Goal: Information Seeking & Learning: Learn about a topic

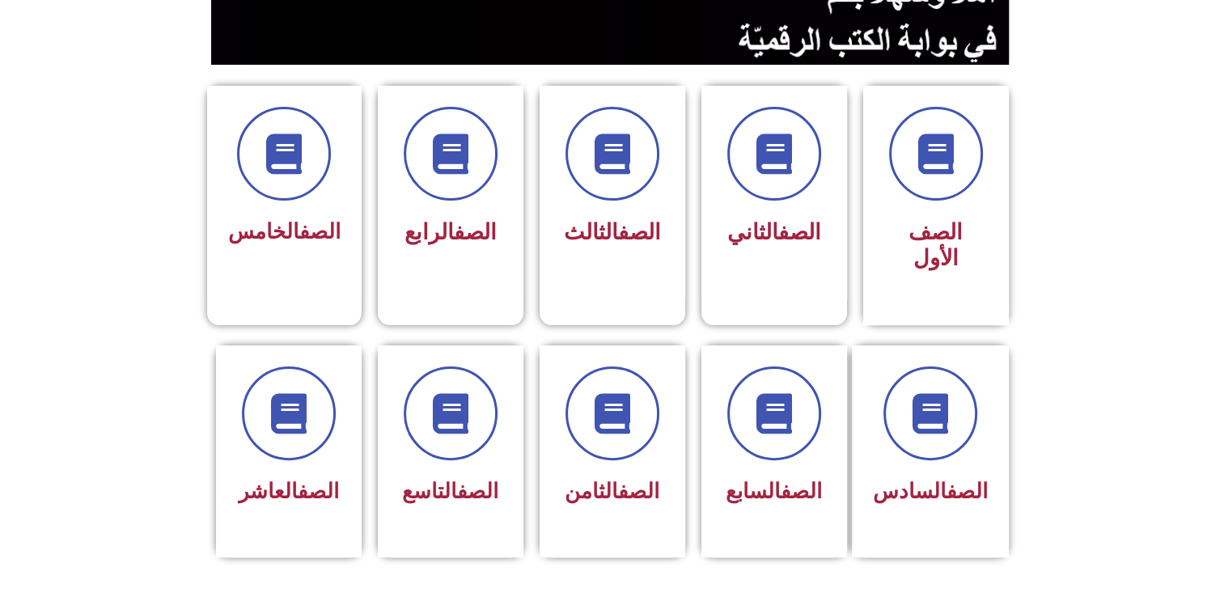
scroll to position [372, 0]
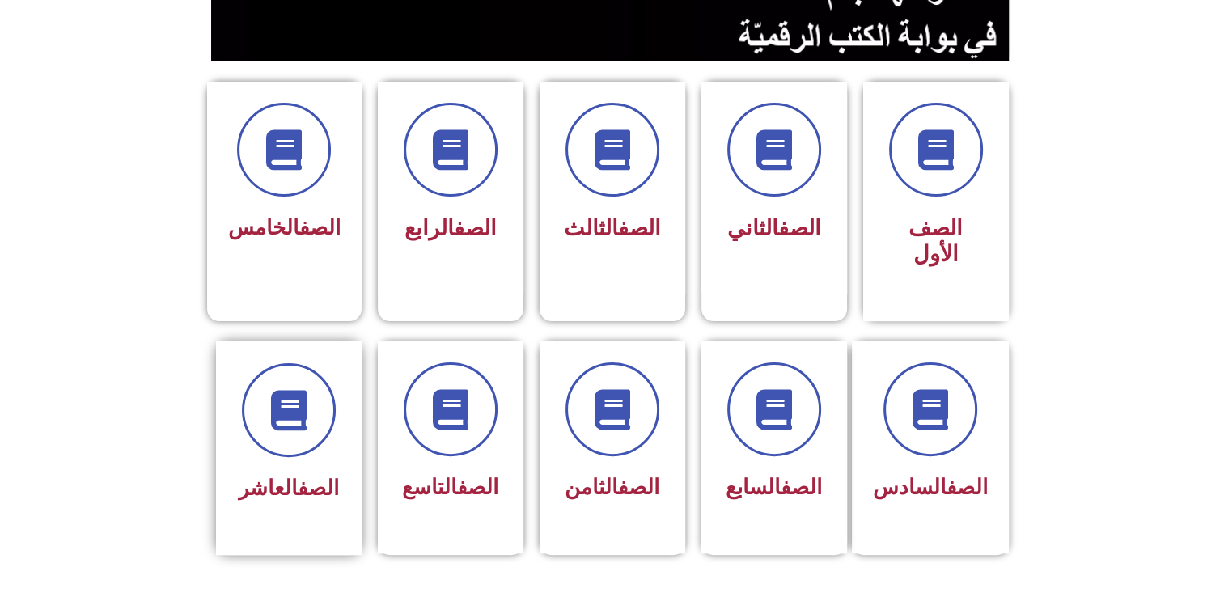
click at [311, 430] on div "الصف العاشر" at bounding box center [289, 436] width 102 height 146
click at [300, 417] on span at bounding box center [289, 410] width 104 height 104
click at [502, 447] on div "الصف التاسع" at bounding box center [451, 448] width 146 height 214
click at [459, 399] on icon at bounding box center [450, 410] width 44 height 44
click at [314, 375] on span at bounding box center [289, 410] width 104 height 104
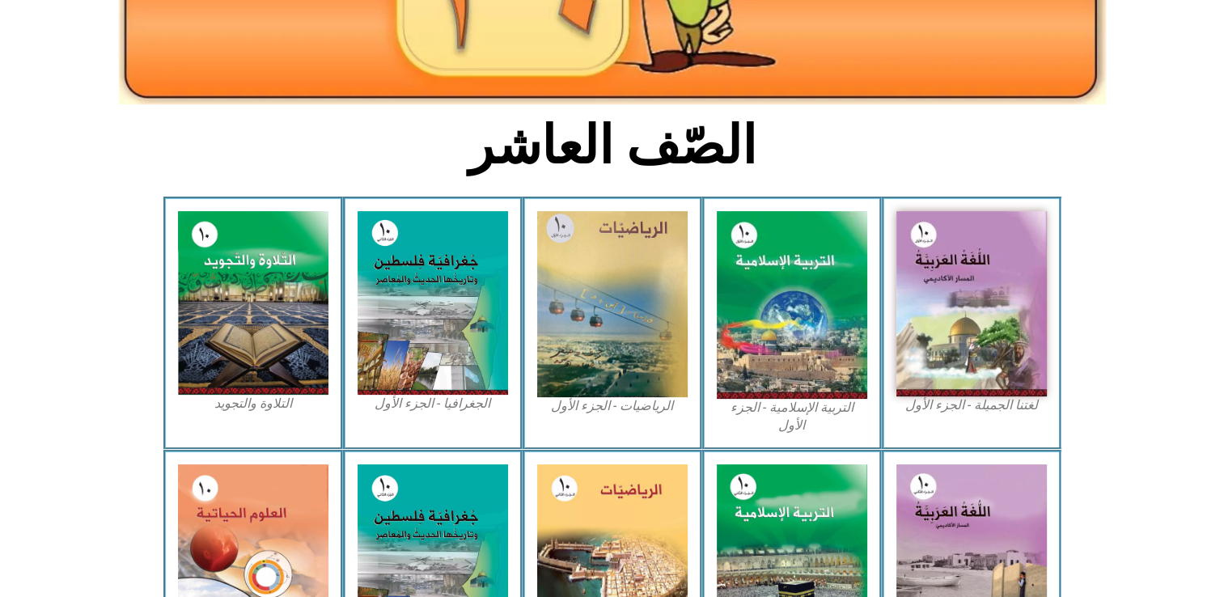
scroll to position [335, 0]
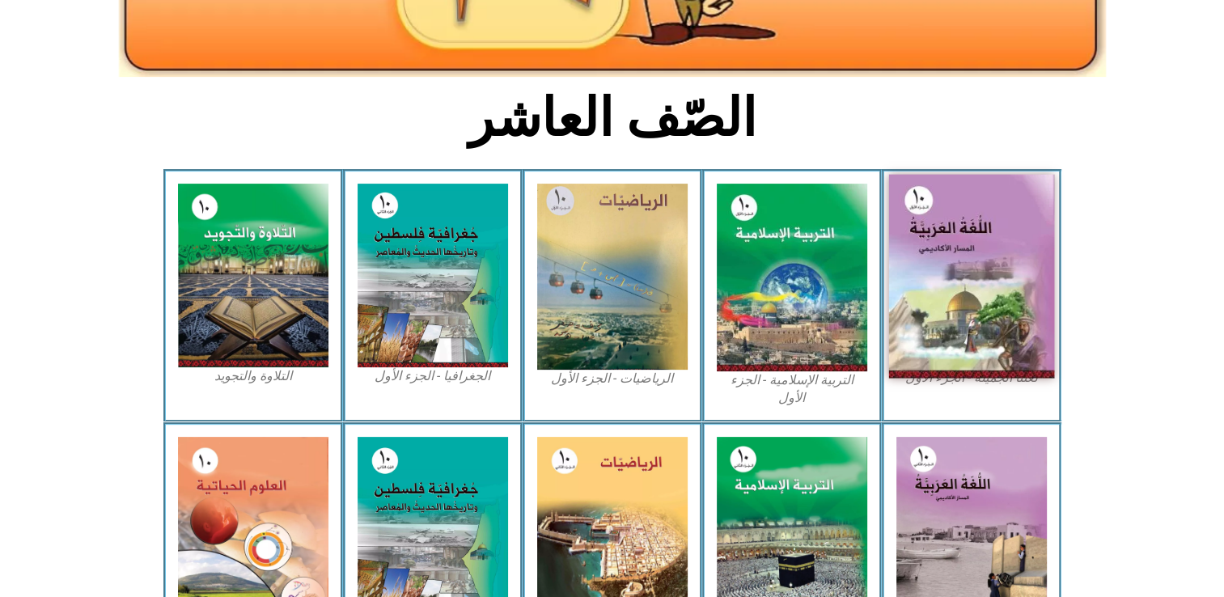
click at [1018, 193] on img at bounding box center [971, 277] width 166 height 204
click at [993, 274] on img at bounding box center [971, 277] width 166 height 204
click at [985, 376] on img at bounding box center [971, 277] width 166 height 204
click at [993, 300] on img at bounding box center [971, 277] width 166 height 204
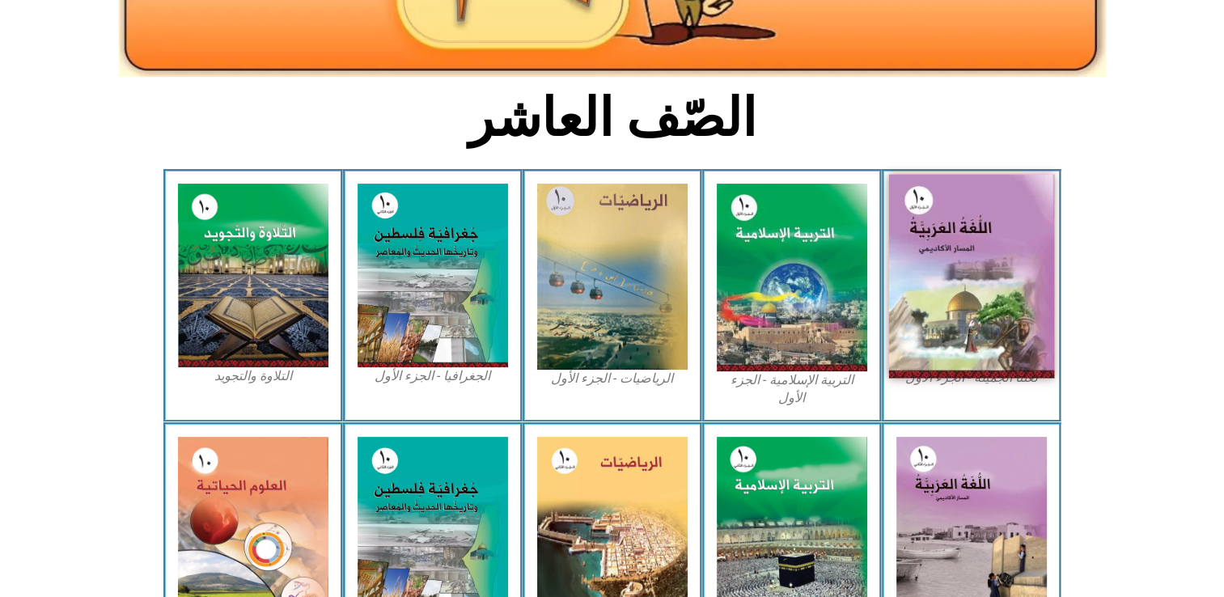
click at [993, 300] on img at bounding box center [971, 277] width 166 height 204
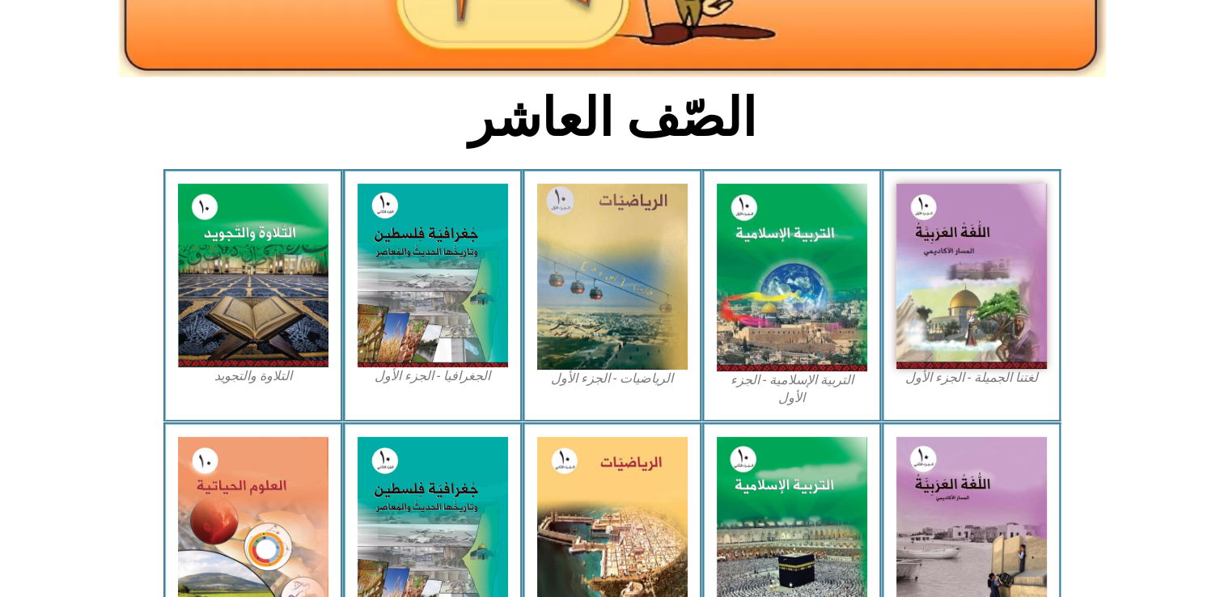
drag, startPoint x: 993, startPoint y: 300, endPoint x: 1114, endPoint y: 349, distance: 130.0
click at [1114, 349] on section "لغتنا الجميلة - الجزء الأول​ التربية الإسلامية - الجزء الأول الرياضيات - الجزء …" at bounding box center [612, 295] width 1224 height 252
click at [1006, 380] on figcaption "لغتنا الجميلة - الجزء الأول​" at bounding box center [971, 378] width 150 height 18
click at [976, 377] on figcaption "لغتنا الجميلة - الجزء الأول​" at bounding box center [971, 378] width 150 height 18
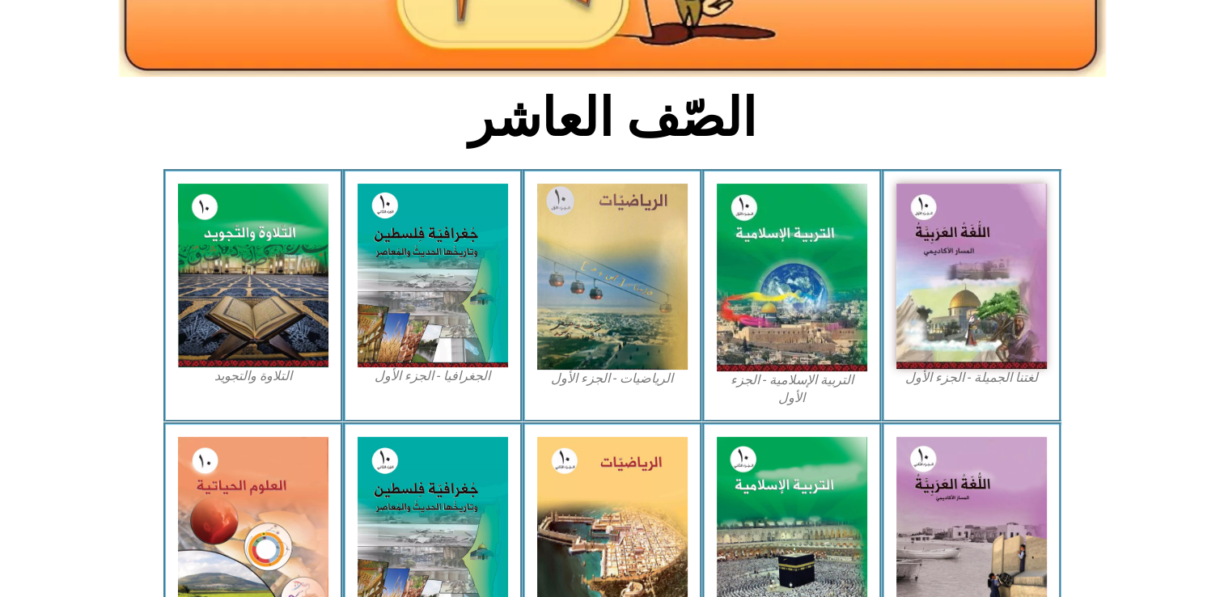
click at [976, 377] on figcaption "لغتنا الجميلة - الجزء الأول​" at bounding box center [971, 378] width 150 height 18
drag, startPoint x: 976, startPoint y: 377, endPoint x: 948, endPoint y: 379, distance: 27.6
click at [948, 379] on figcaption "لغتنا الجميلة - الجزء الأول​" at bounding box center [971, 378] width 150 height 18
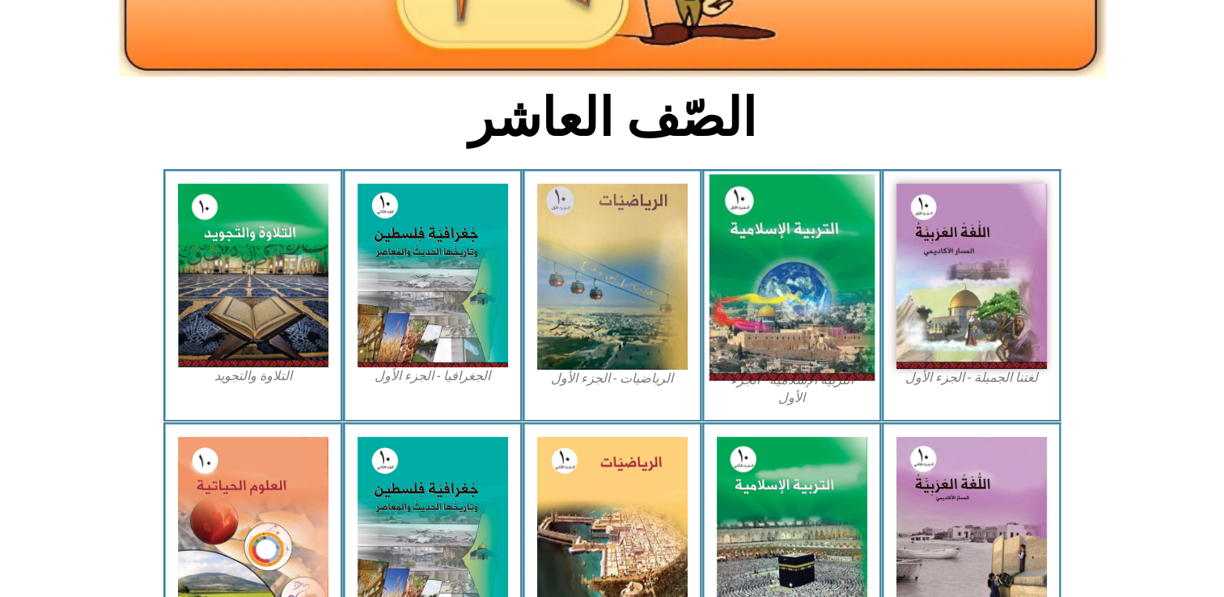
click at [849, 377] on img at bounding box center [792, 278] width 166 height 206
click at [851, 348] on img at bounding box center [792, 278] width 166 height 206
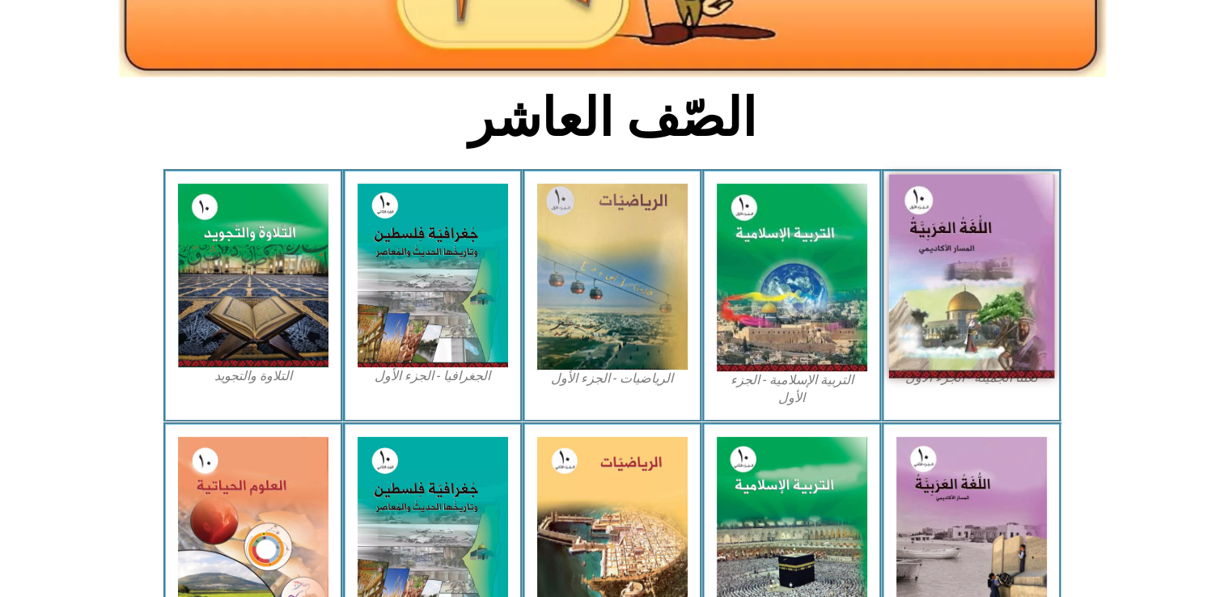
click at [940, 320] on img at bounding box center [971, 277] width 166 height 204
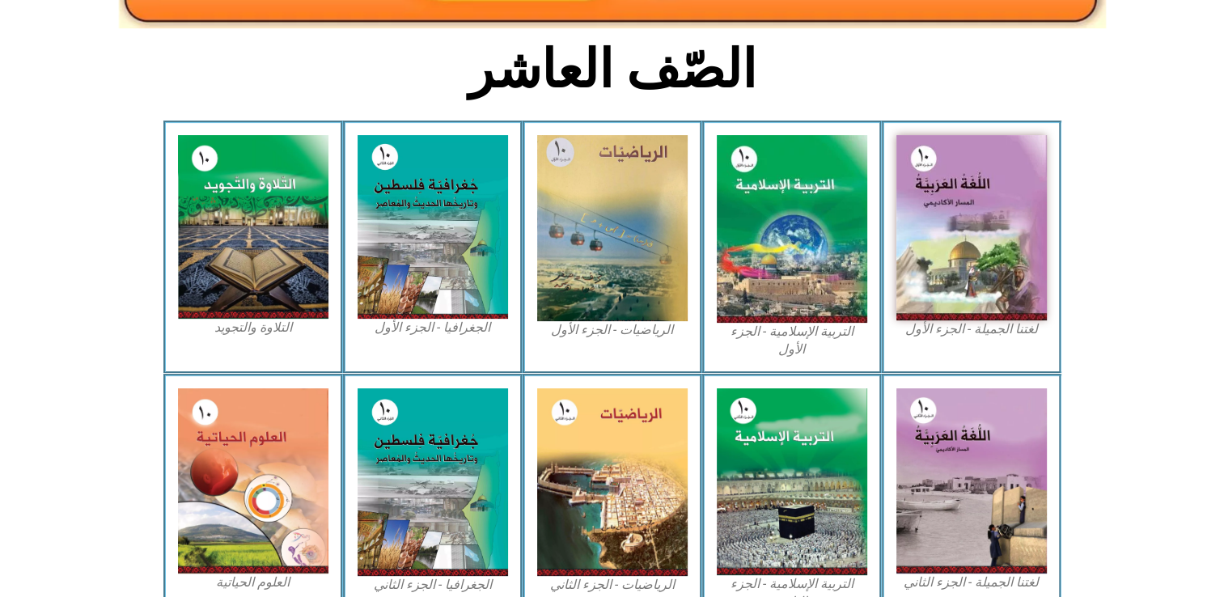
scroll to position [362, 0]
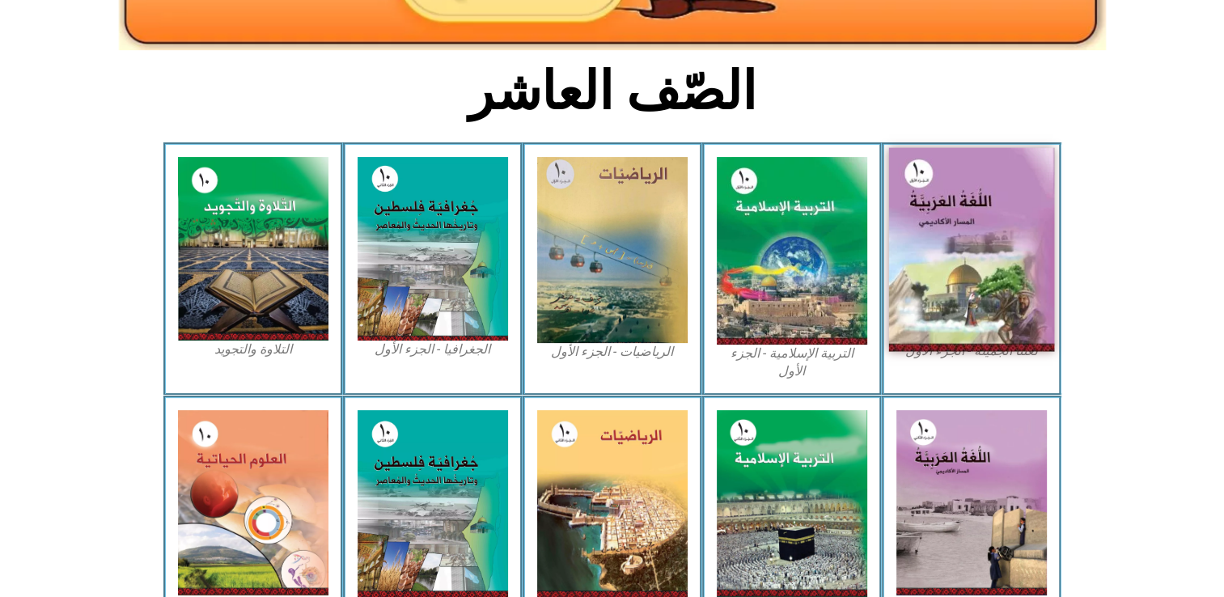
click at [1011, 244] on img at bounding box center [971, 250] width 166 height 204
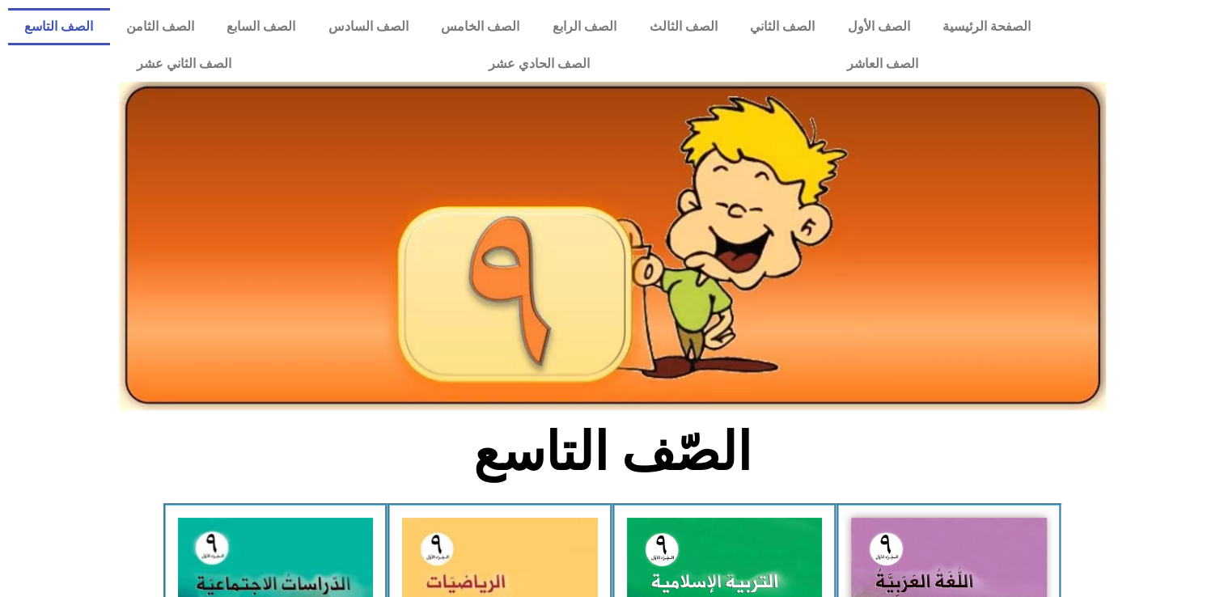
scroll to position [207, 0]
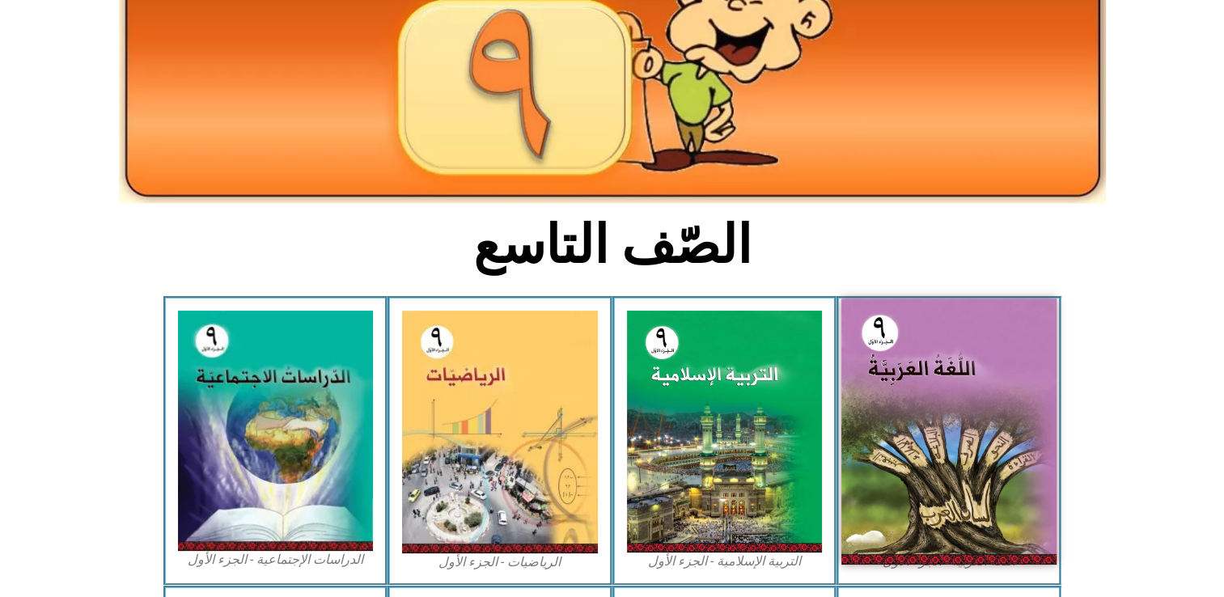
click at [1003, 443] on img at bounding box center [948, 432] width 215 height 266
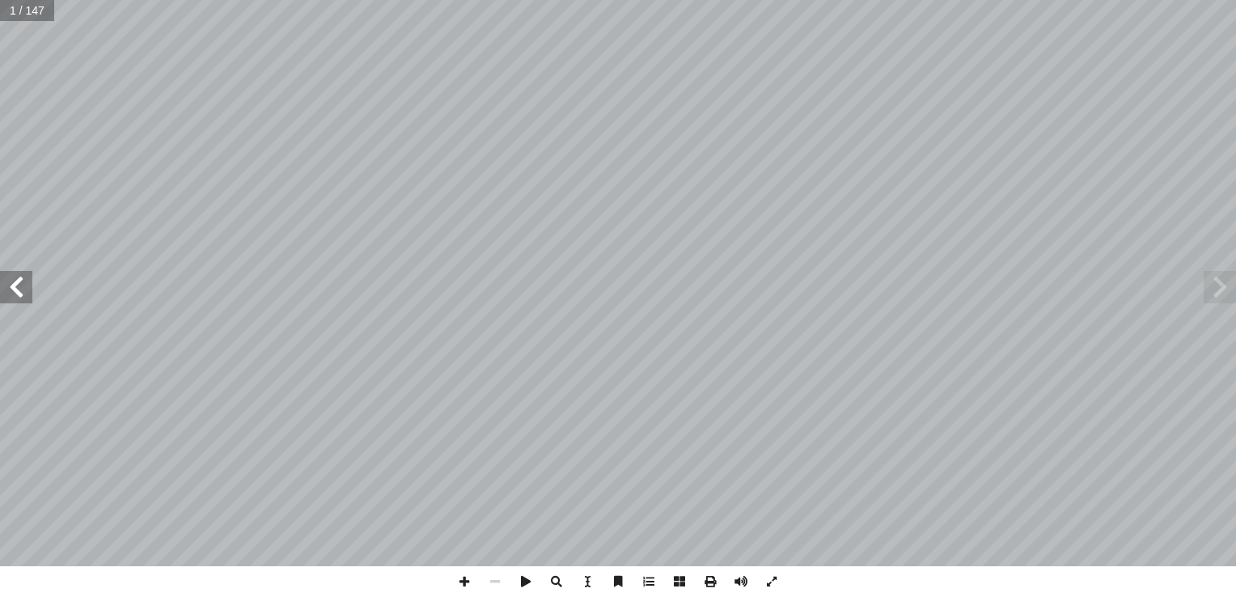
click at [28, 296] on span at bounding box center [16, 287] width 32 height 32
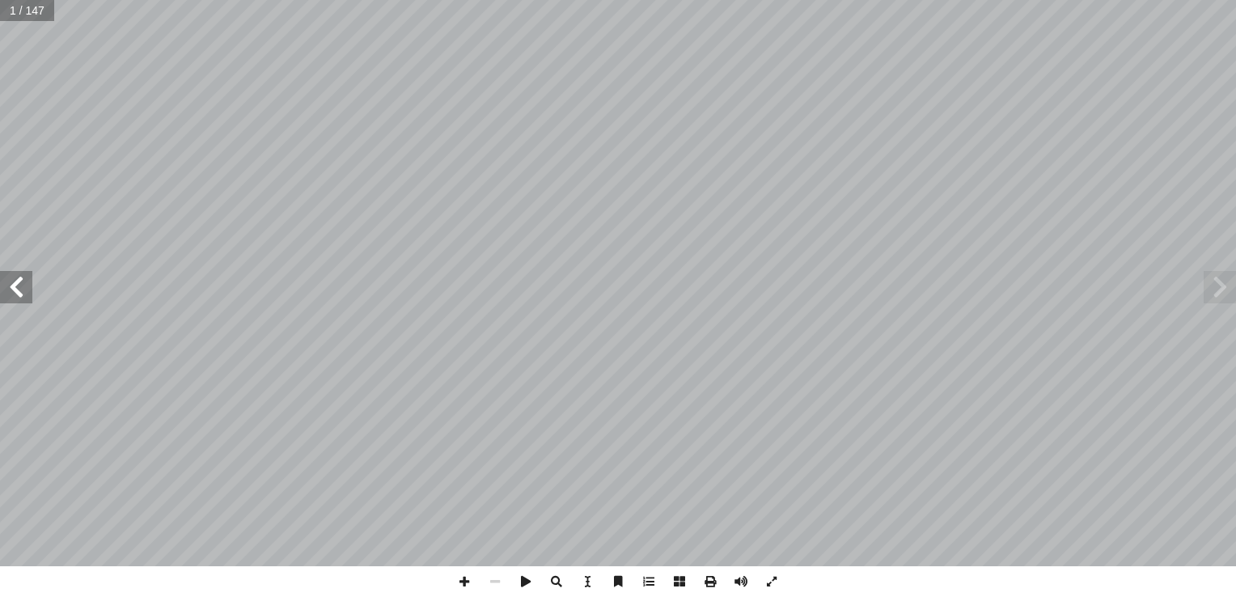
click at [28, 296] on span at bounding box center [16, 287] width 32 height 32
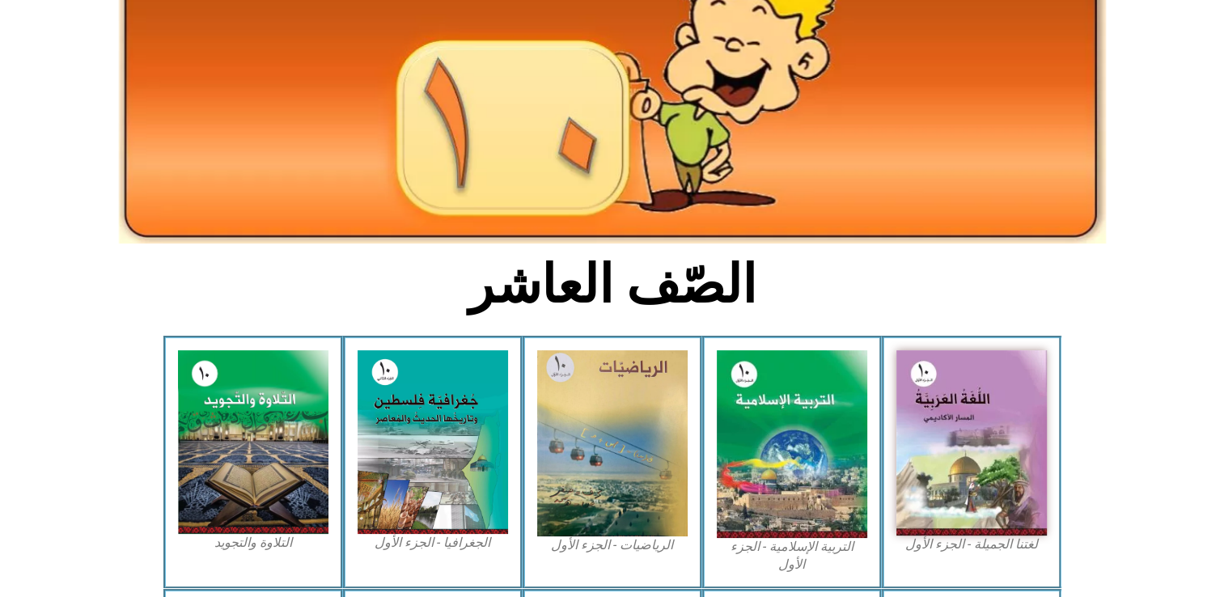
scroll to position [220, 0]
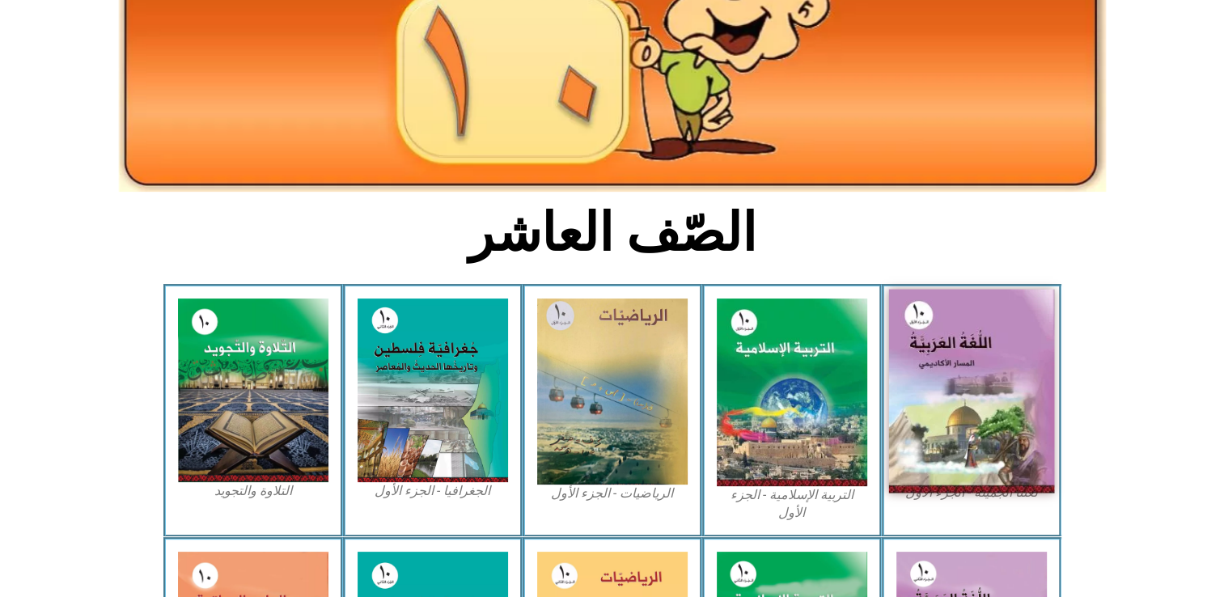
click at [1040, 354] on img at bounding box center [971, 392] width 166 height 204
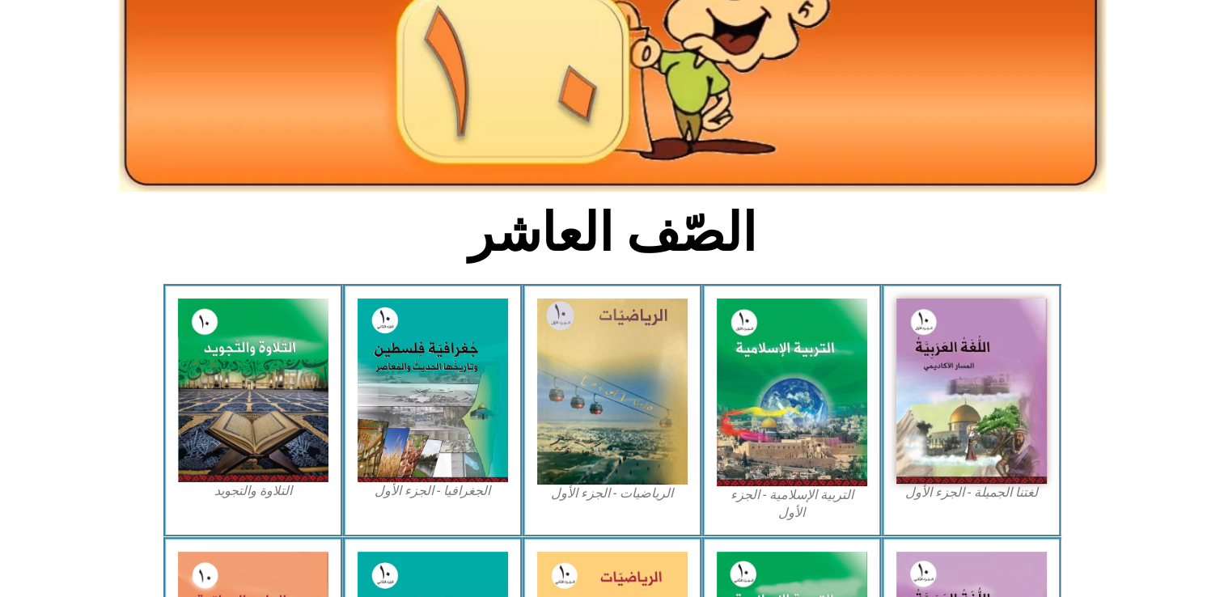
click at [948, 497] on figcaption "لغتنا الجميلة - الجزء الأول​" at bounding box center [971, 493] width 150 height 18
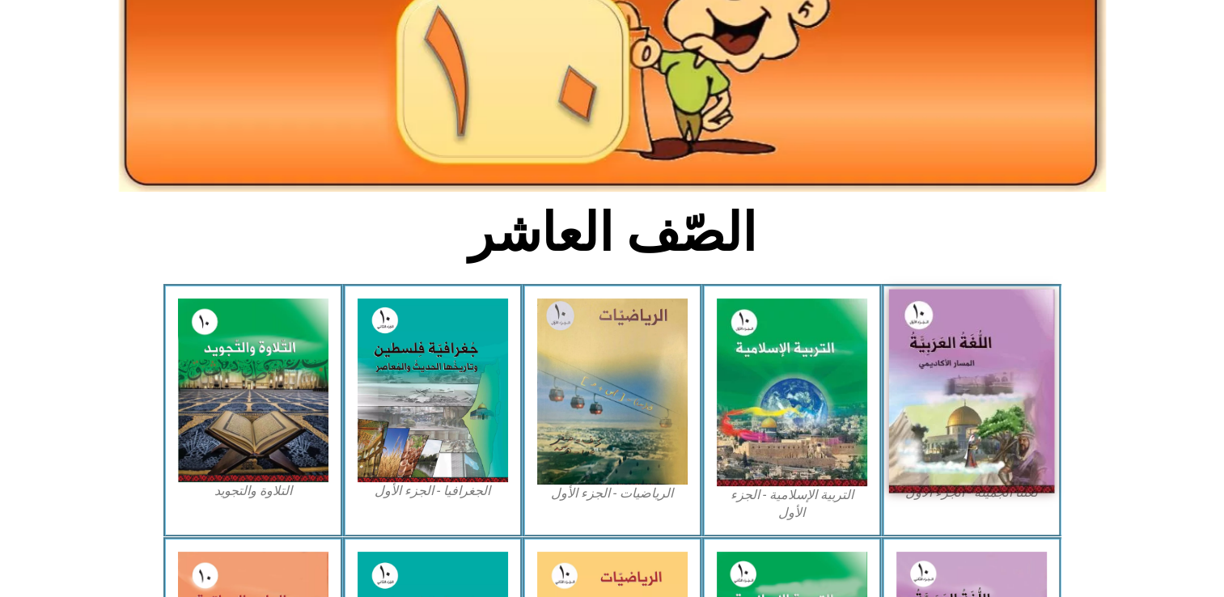
click at [964, 477] on img at bounding box center [971, 392] width 166 height 204
click at [917, 396] on img at bounding box center [971, 392] width 166 height 204
click at [938, 389] on img at bounding box center [971, 392] width 166 height 204
drag, startPoint x: 968, startPoint y: 429, endPoint x: 998, endPoint y: 338, distance: 95.4
click at [998, 338] on img at bounding box center [971, 392] width 166 height 204
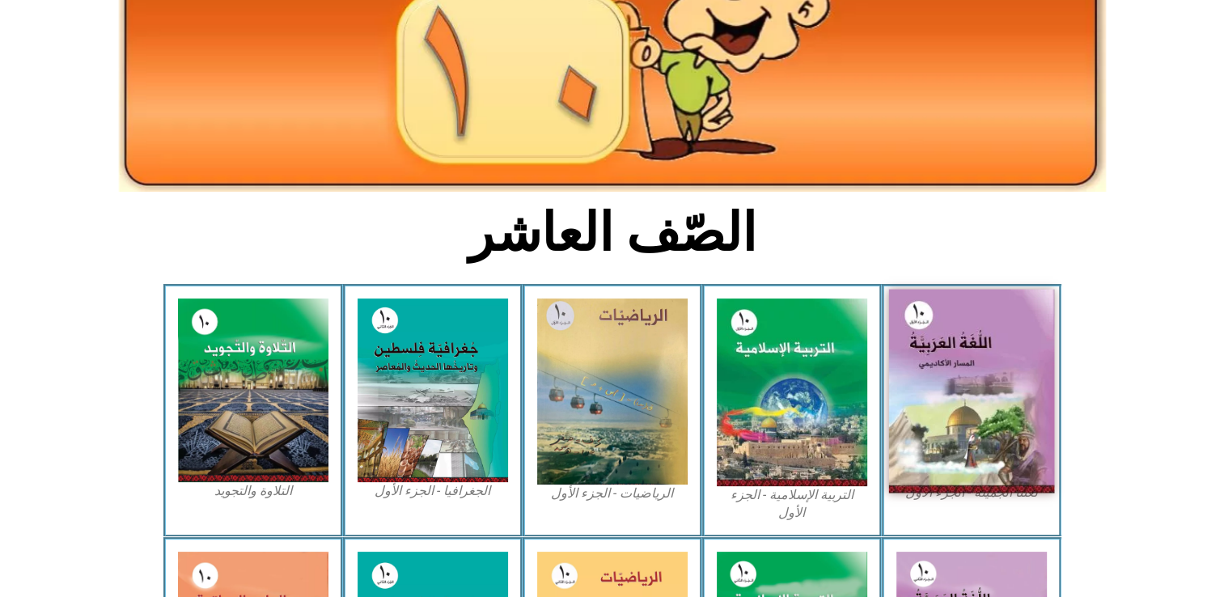
click at [998, 338] on img at bounding box center [971, 392] width 166 height 204
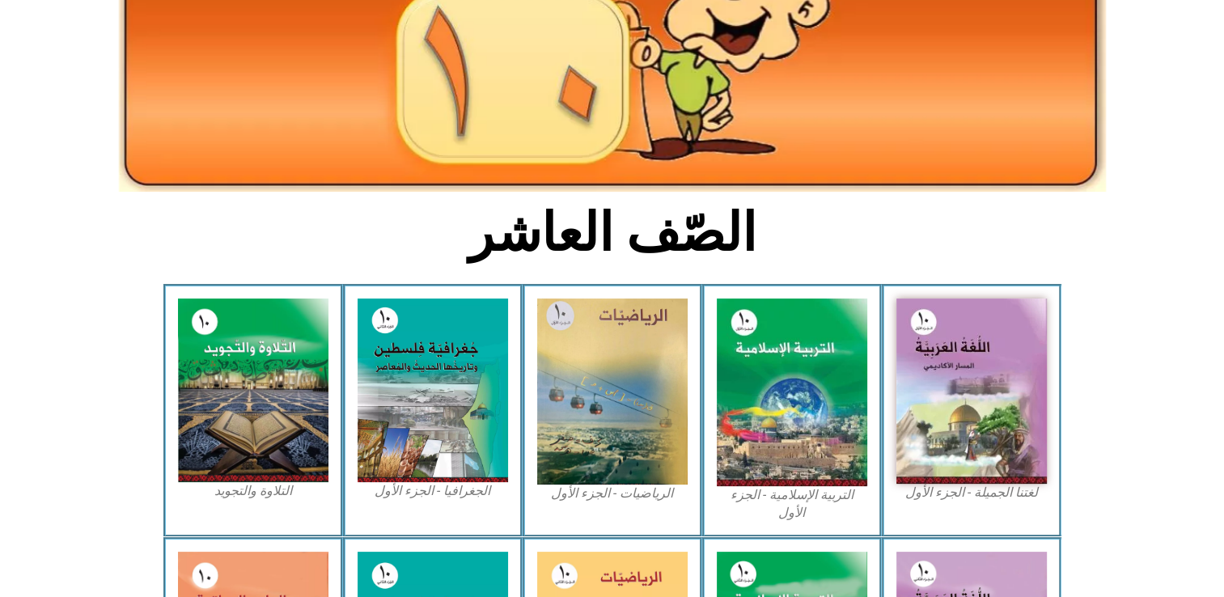
click at [938, 497] on figcaption "لغتنا الجميلة - الجزء الأول​" at bounding box center [971, 493] width 150 height 18
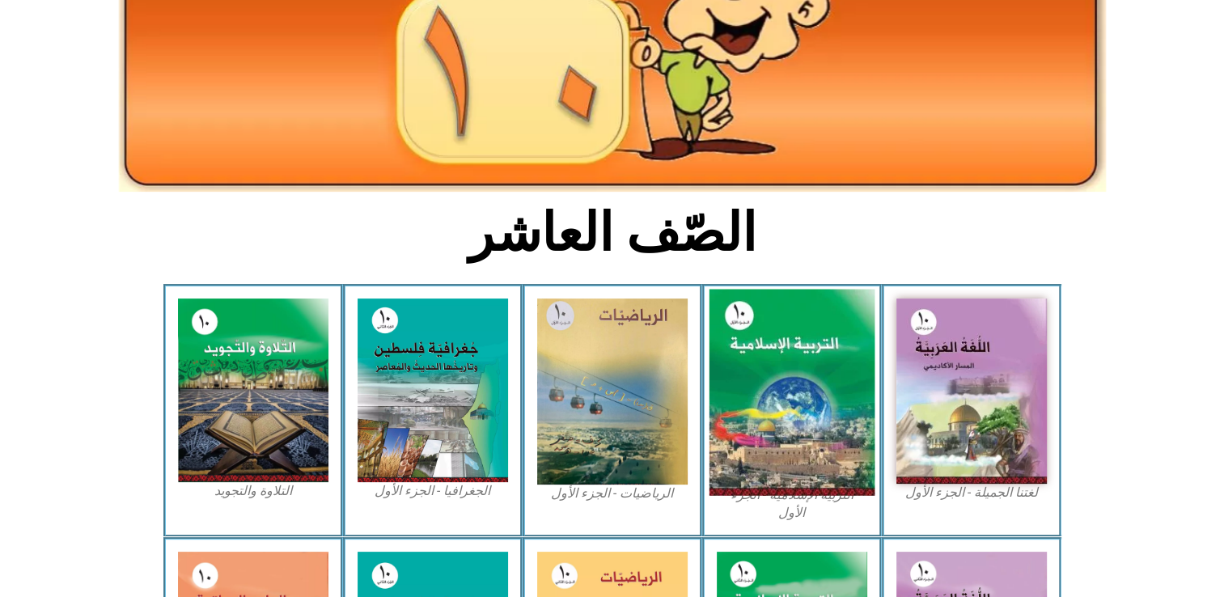
click at [756, 428] on img at bounding box center [792, 393] width 166 height 206
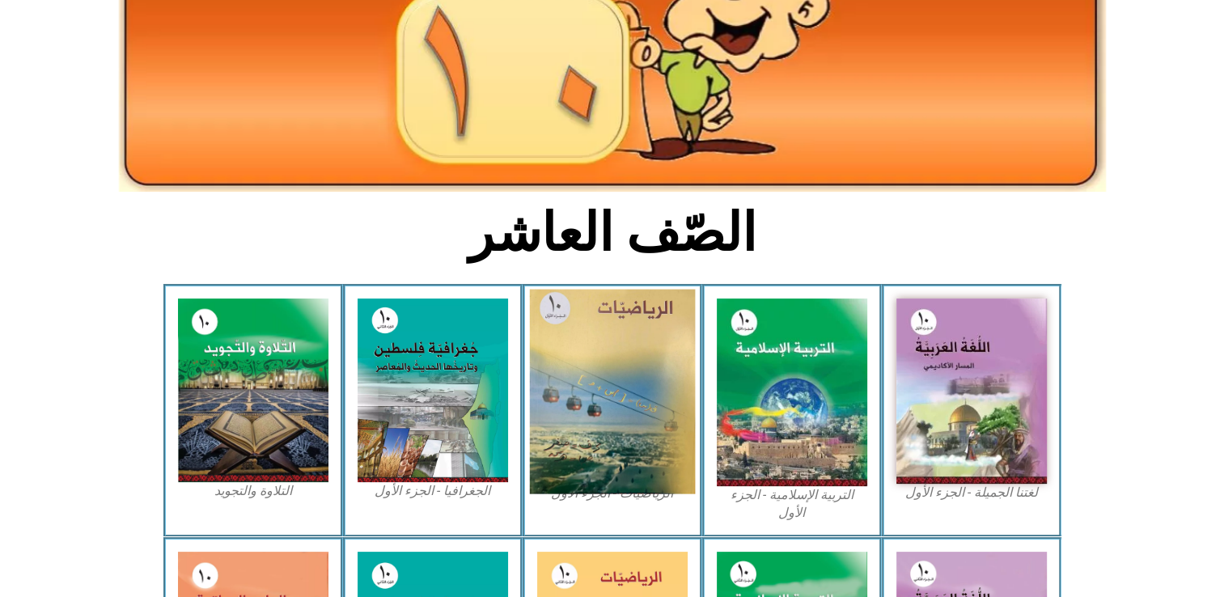
click at [583, 402] on img at bounding box center [612, 392] width 166 height 205
click at [578, 400] on img at bounding box center [612, 392] width 166 height 205
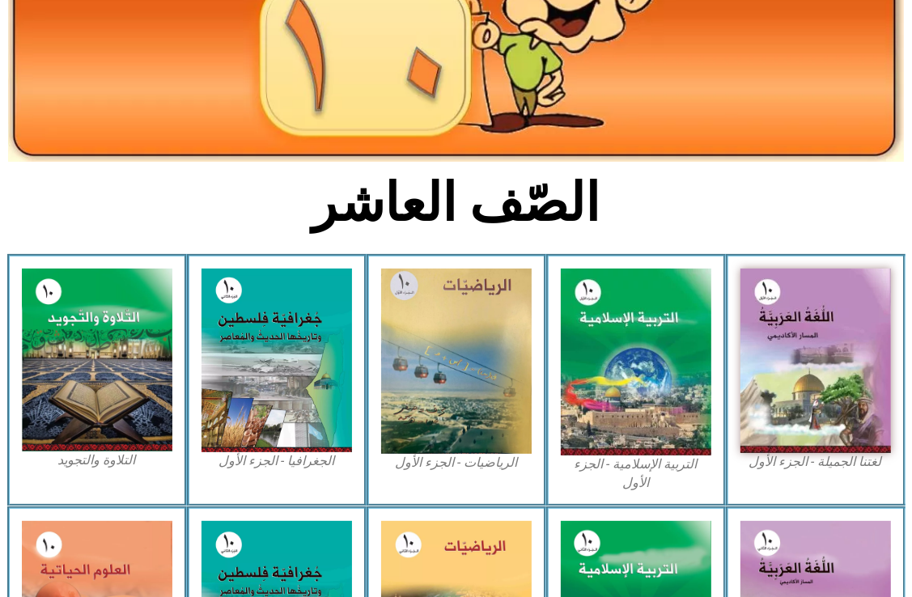
click at [729, 173] on section "الصّف العاشر" at bounding box center [456, 212] width 912 height 84
